Goal: Complete application form

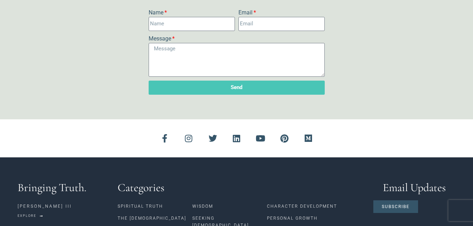
scroll to position [689, 0]
click at [204, 29] on input "Name" at bounding box center [192, 24] width 86 height 14
type input "Addison"
type input "addilowen08@gmail.com"
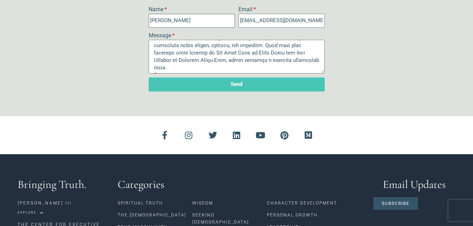
scroll to position [692, 0]
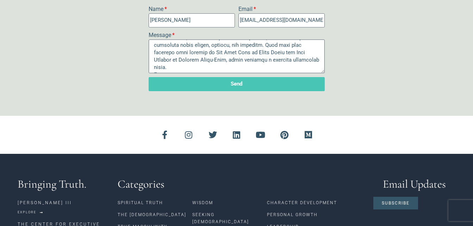
click at [184, 72] on textarea "Message" at bounding box center [237, 56] width 176 height 34
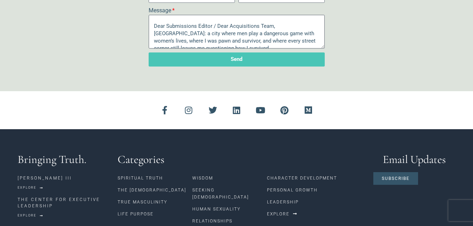
scroll to position [104, 0]
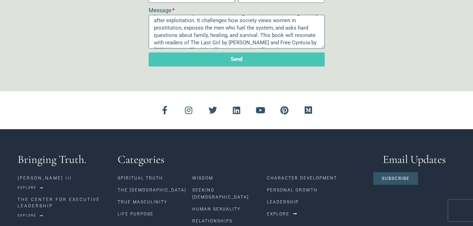
drag, startPoint x: 152, startPoint y: 25, endPoint x: 274, endPoint y: 63, distance: 128.2
click at [274, 63] on div "Name Addison Email addilowen08@gmail.com Message Send" at bounding box center [237, 25] width 180 height 90
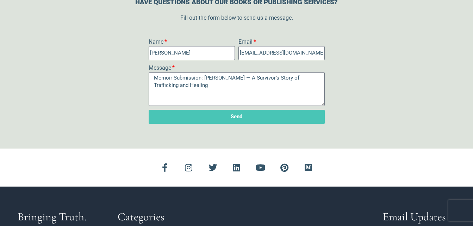
scroll to position [659, 0]
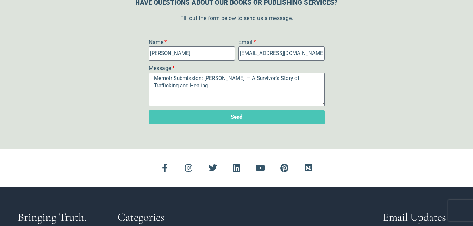
click at [242, 87] on textarea "Memoir Submission: SNOW — A Survivor’s Story of Trafficking and Healing" at bounding box center [237, 90] width 176 height 34
type textarea "Memoir Submission: SNOW — A Survivor’s Story of Trafficking and Healing"
click at [422, 42] on div "Name Addison Email addilowen08@gmail.com Message Memoir Submission: SNOW — A Su…" at bounding box center [237, 83] width 438 height 90
drag, startPoint x: 247, startPoint y: 88, endPoint x: 147, endPoint y: 75, distance: 100.6
click at [147, 75] on div "Message Memoir Submission: SNOW — A Survivor’s Story of Trafficking and Healing" at bounding box center [237, 85] width 180 height 42
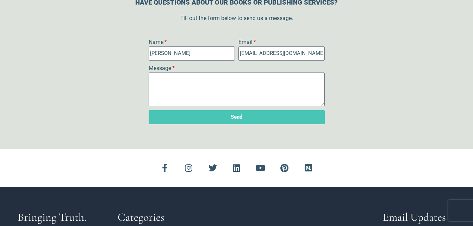
paste textarea "Subject: Memoir Submission: Snow — A Story of Healing & Truth Dear Union Hill P…"
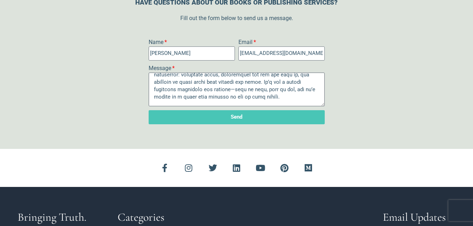
scroll to position [181, 0]
click at [227, 92] on textarea "Message" at bounding box center [237, 90] width 176 height 34
click at [229, 92] on textarea "Message" at bounding box center [237, 90] width 176 height 34
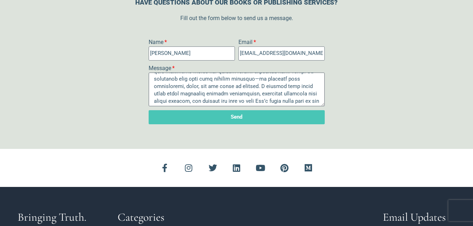
scroll to position [124, 0]
click at [255, 82] on textarea "Message" at bounding box center [237, 90] width 176 height 34
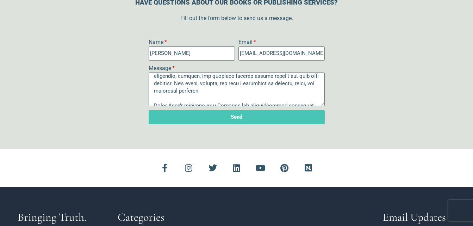
scroll to position [83, 0]
click at [0, 0] on span "and painful" at bounding box center [0, 0] width 0 height 0
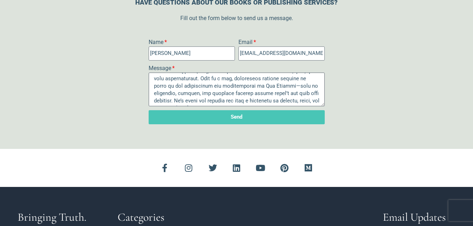
scroll to position [66, 0]
click at [315, 87] on textarea "Message" at bounding box center [237, 90] width 176 height 34
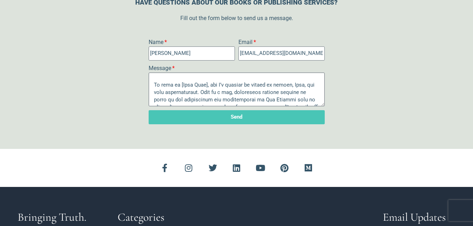
scroll to position [52, 0]
click at [210, 87] on textarea "Message" at bounding box center [237, 90] width 176 height 34
click at [211, 87] on textarea "Message" at bounding box center [237, 90] width 176 height 34
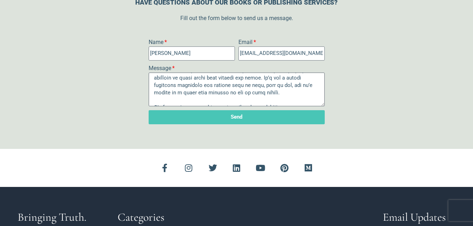
scroll to position [186, 0]
click at [258, 94] on textarea "Message" at bounding box center [237, 90] width 176 height 34
click at [0, 0] on span "broken" at bounding box center [0, 0] width 0 height 0
type textarea "Subject: Memoir Submission: Snow — A Story of Healing & Truth Dear Union Hill P…"
click at [256, 120] on span "Send" at bounding box center [236, 117] width 159 height 5
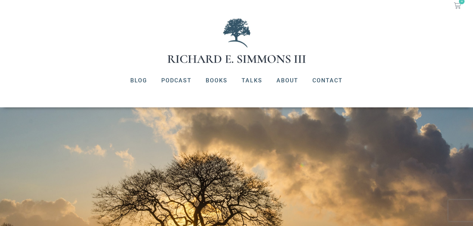
scroll to position [0, 0]
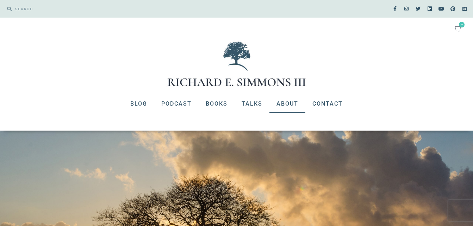
click at [297, 104] on link "About" at bounding box center [288, 104] width 36 height 18
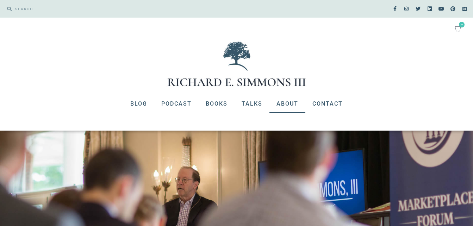
scroll to position [50, 0]
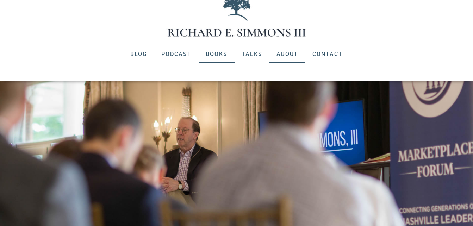
click at [223, 57] on link "Books" at bounding box center [217, 54] width 36 height 18
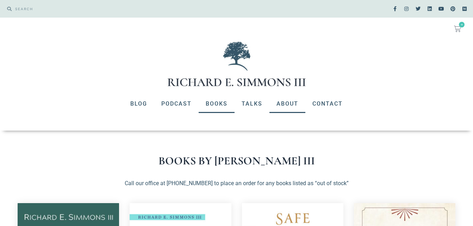
click at [291, 104] on link "About" at bounding box center [288, 104] width 36 height 18
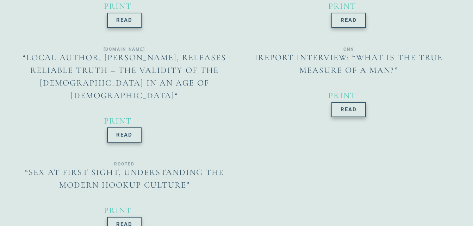
scroll to position [927, 0]
click at [139, 217] on link "Read" at bounding box center [124, 224] width 35 height 15
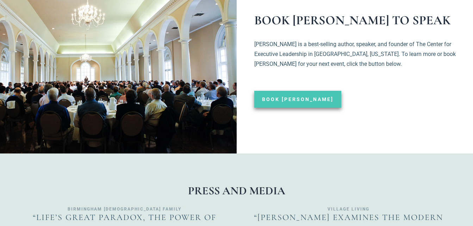
scroll to position [573, 0]
